Goal: Transaction & Acquisition: Book appointment/travel/reservation

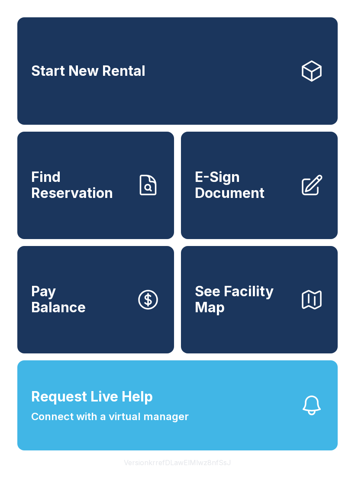
click at [151, 76] on link "Start New Rental" at bounding box center [177, 70] width 320 height 107
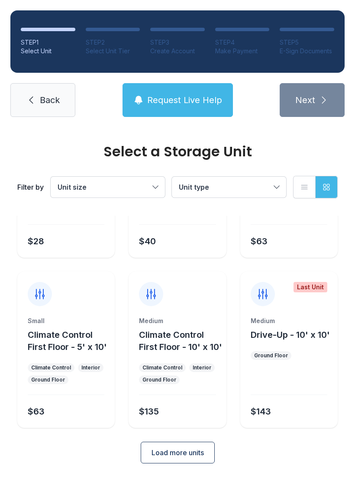
scroll to position [115, 0]
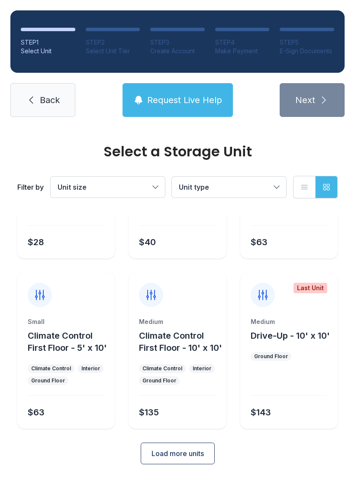
click at [167, 458] on span "Load more units" at bounding box center [177, 453] width 52 height 10
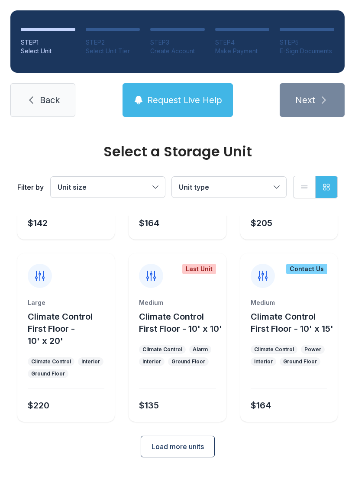
scroll to position [479, 0]
click at [185, 457] on button "Load more units" at bounding box center [178, 446] width 74 height 22
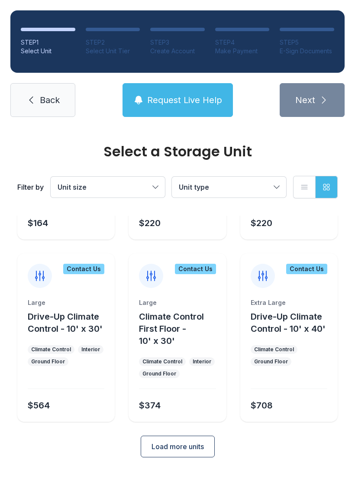
scroll to position [844, 0]
click at [167, 457] on button "Load more units" at bounding box center [178, 446] width 74 height 22
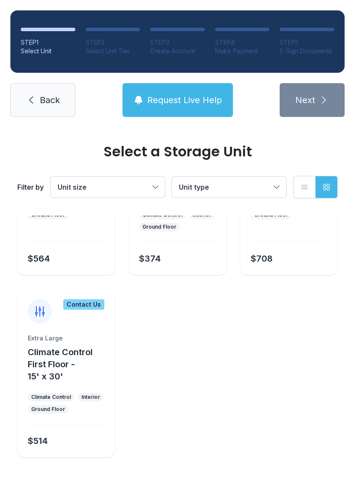
scroll to position [993, 0]
click at [38, 102] on link "Back" at bounding box center [42, 100] width 65 height 34
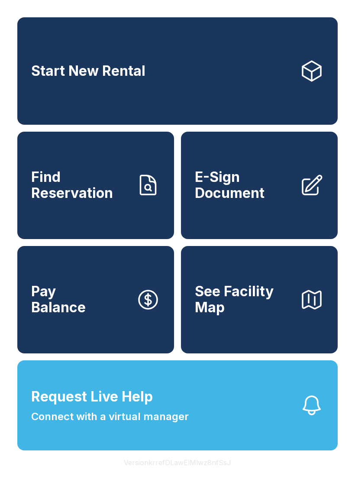
click at [138, 312] on icon "button" at bounding box center [148, 299] width 24 height 24
click at [285, 200] on span "E-Sign Document" at bounding box center [244, 185] width 98 height 32
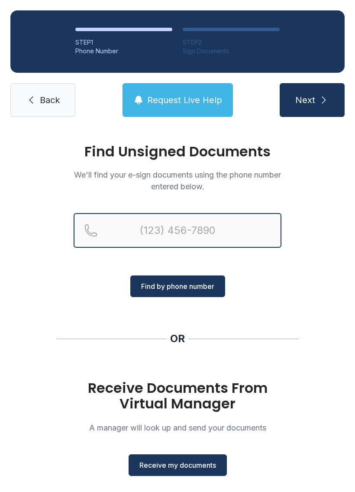
click at [195, 224] on input "Reservation phone number" at bounding box center [178, 230] width 208 height 35
type input "[PHONE_NUMBER]"
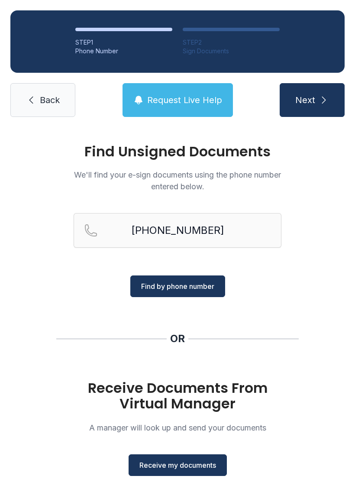
click at [209, 283] on span "Find by phone number" at bounding box center [177, 286] width 73 height 10
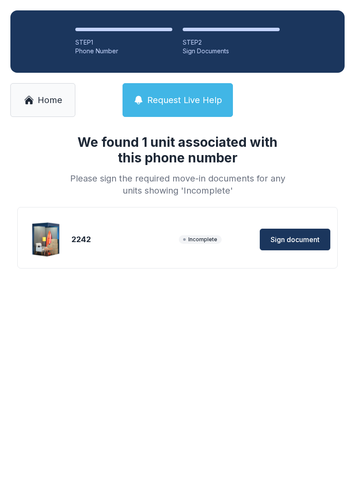
click at [302, 233] on button "Sign document" at bounding box center [295, 239] width 71 height 22
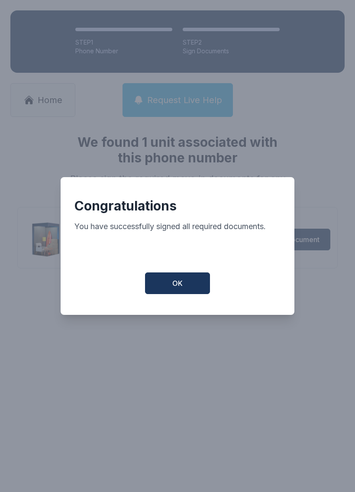
click at [179, 283] on span "OK" at bounding box center [177, 283] width 10 height 10
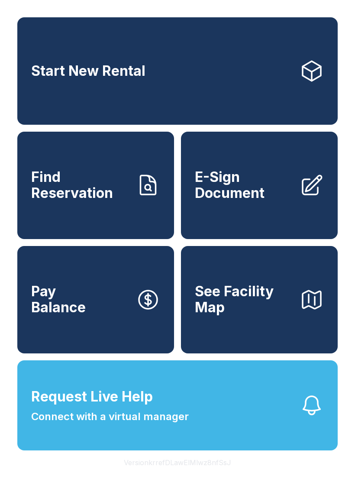
click at [275, 289] on button "See Facility Map" at bounding box center [259, 299] width 157 height 107
